Goal: Find specific page/section: Find specific page/section

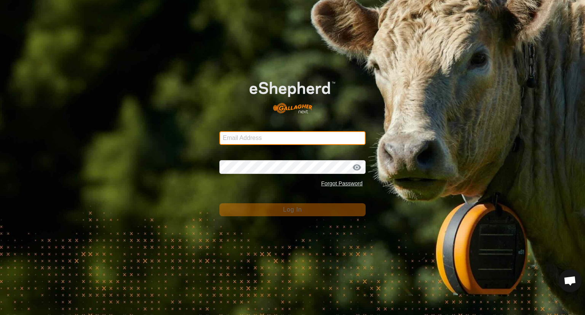
click at [288, 137] on input "Email Address" at bounding box center [292, 138] width 146 height 14
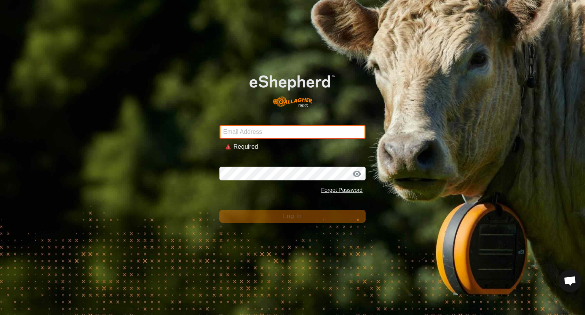
type input "50mileranch@gmail.com"
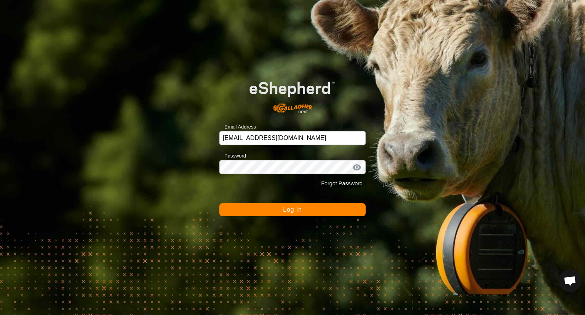
click at [329, 212] on button "Log In" at bounding box center [292, 209] width 146 height 13
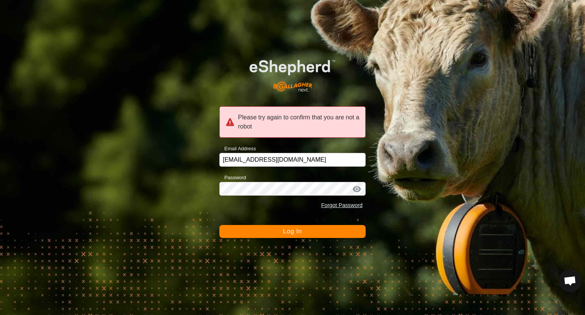
click at [339, 230] on button "Log In" at bounding box center [292, 231] width 146 height 13
click at [323, 229] on button "Log In" at bounding box center [292, 231] width 146 height 13
click at [272, 229] on button "Log In" at bounding box center [292, 231] width 146 height 13
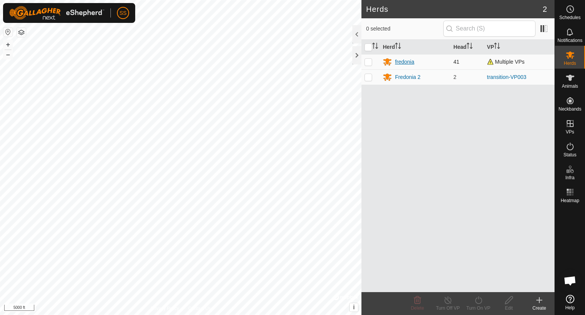
click at [401, 60] on div "fredonia" at bounding box center [404, 62] width 19 height 8
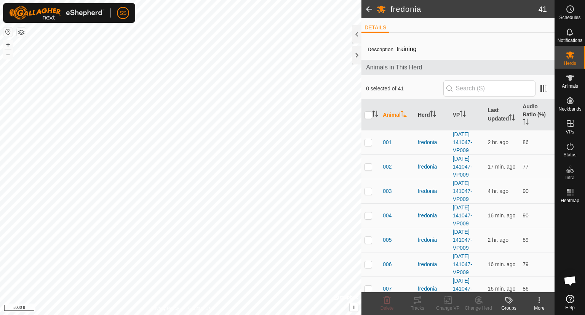
click at [548, 69] on div "Animals in This Herd" at bounding box center [457, 67] width 193 height 15
click at [353, 31] on div at bounding box center [356, 34] width 9 height 18
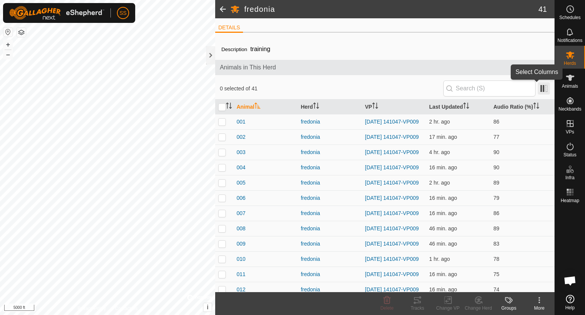
click at [538, 87] on span at bounding box center [544, 88] width 12 height 12
click at [210, 54] on div at bounding box center [210, 55] width 9 height 18
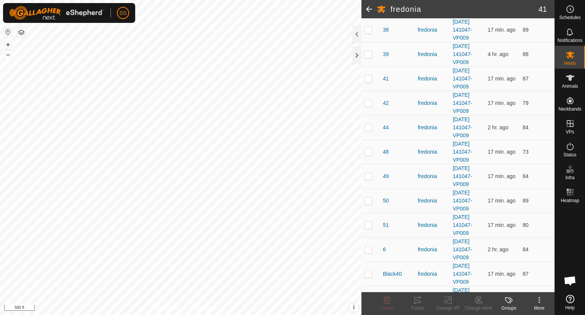
scroll to position [818, 0]
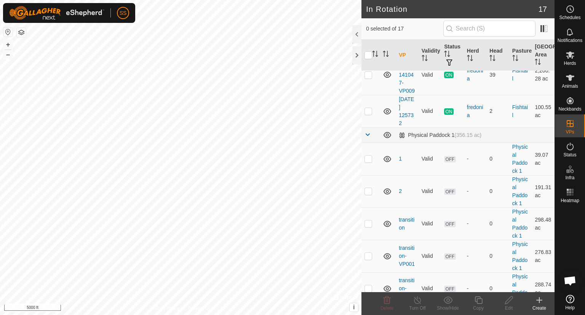
scroll to position [387, 0]
click at [406, 93] on link "[DATE] 141047-VP009" at bounding box center [407, 74] width 16 height 38
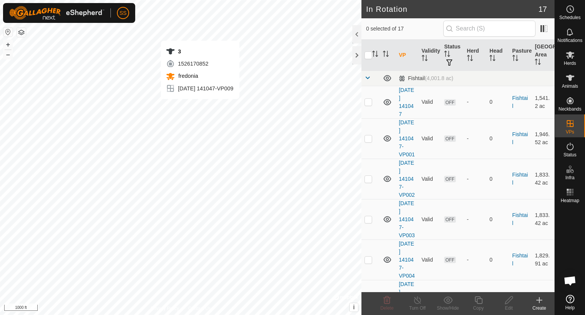
click at [207, 90] on div "2025-08-22 141047-VP009" at bounding box center [199, 88] width 67 height 9
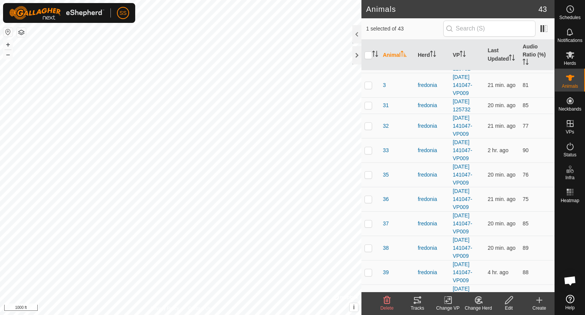
scroll to position [468, 0]
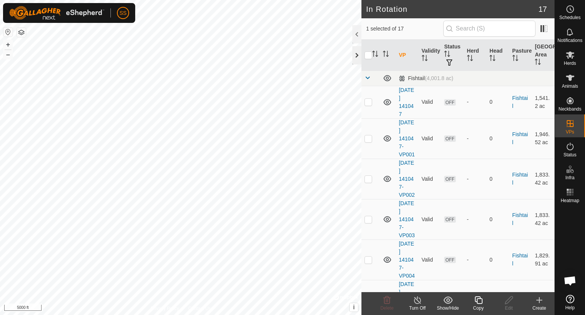
click at [356, 57] on div at bounding box center [356, 55] width 9 height 18
